Goal: Navigation & Orientation: Find specific page/section

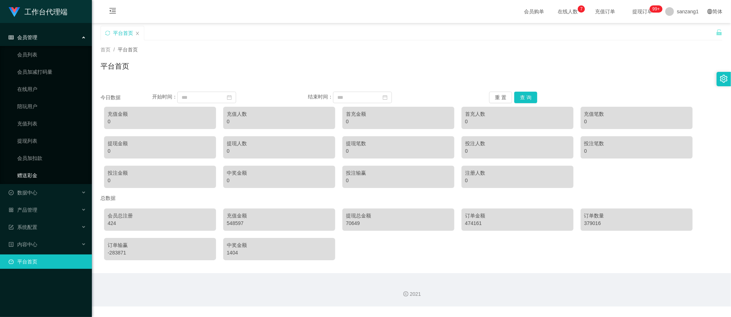
click at [30, 173] on link "赠送彩金" at bounding box center [51, 175] width 69 height 14
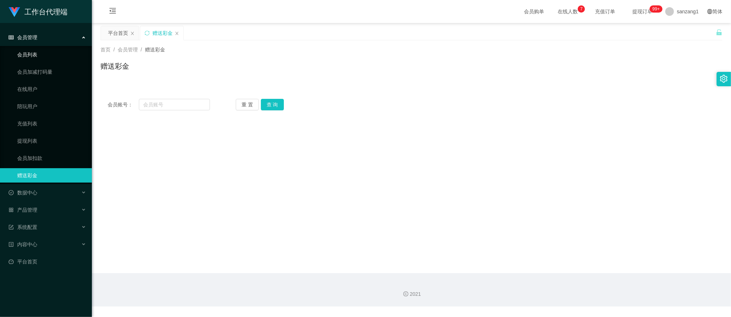
click at [33, 55] on link "会员列表" at bounding box center [51, 54] width 69 height 14
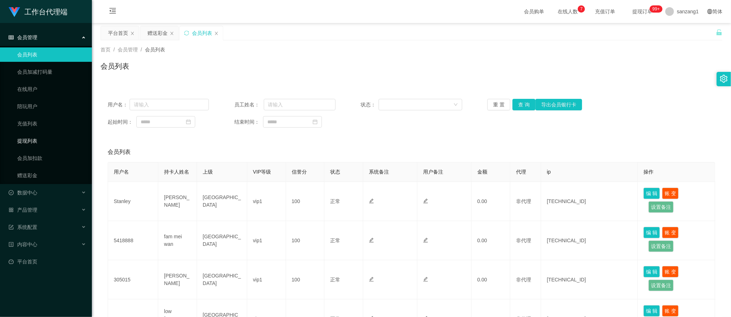
click at [29, 139] on link "提现列表" at bounding box center [51, 141] width 69 height 14
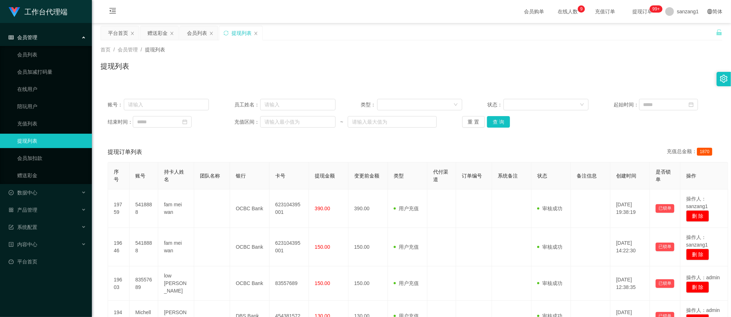
click at [35, 33] on div "会员管理" at bounding box center [46, 37] width 92 height 14
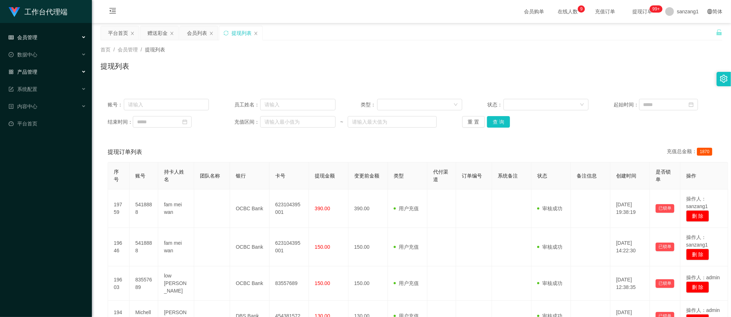
click at [32, 71] on span "产品管理" at bounding box center [23, 72] width 29 height 6
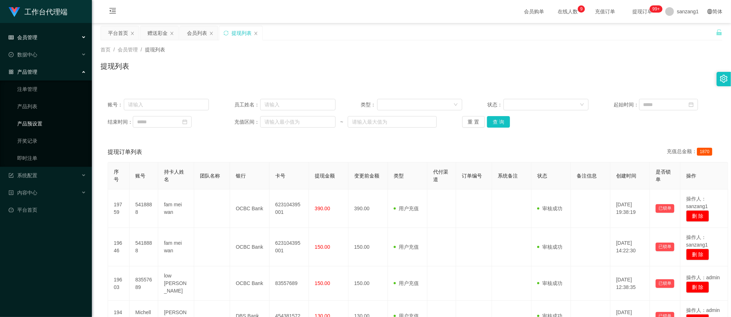
click at [30, 122] on link "产品预设置" at bounding box center [51, 123] width 69 height 14
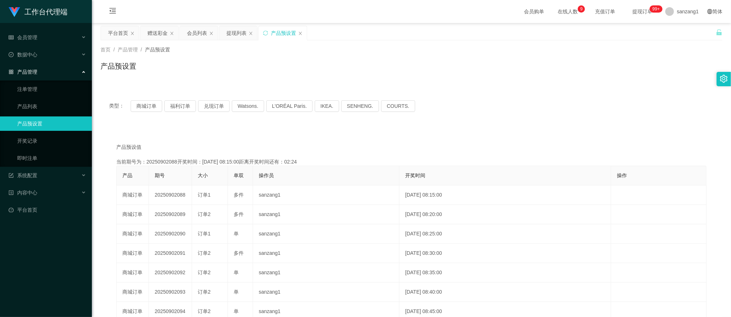
click at [40, 71] on div "产品管理" at bounding box center [46, 72] width 92 height 14
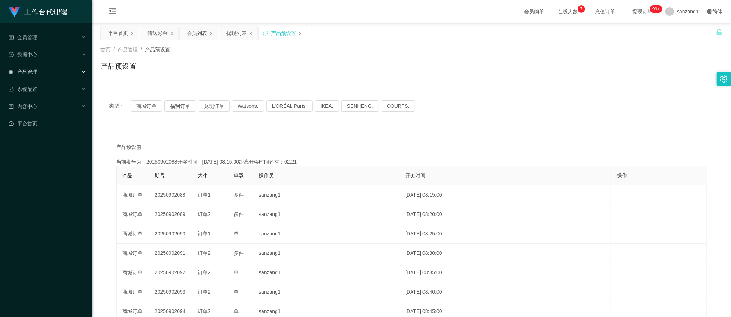
drag, startPoint x: 287, startPoint y: 32, endPoint x: 248, endPoint y: 25, distance: 39.4
click at [187, 28] on div "平台首页 赠送彩金 会员列表 提现列表 产品预设置" at bounding box center [205, 38] width 208 height 25
drag, startPoint x: 283, startPoint y: 33, endPoint x: 168, endPoint y: 31, distance: 114.9
click at [168, 31] on div "平台首页 赠送彩金 会员列表 提现列表 产品预设置" at bounding box center [205, 38] width 208 height 25
